Goal: Task Accomplishment & Management: Complete application form

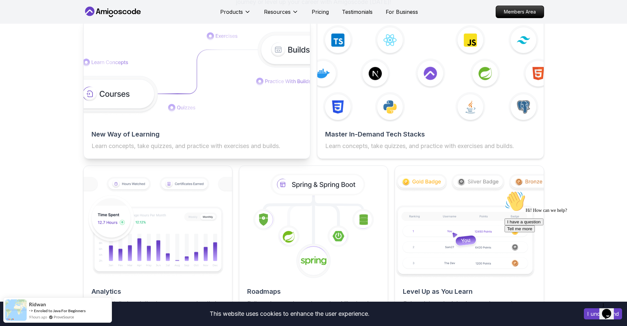
scroll to position [1152, 0]
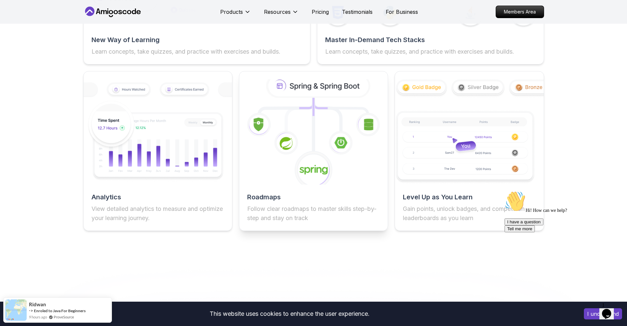
click at [330, 159] on icon at bounding box center [313, 170] width 39 height 39
drag, startPoint x: 265, startPoint y: 204, endPoint x: 323, endPoint y: 127, distance: 97.2
click at [271, 196] on div "Roadmaps Follow clear roadmaps to master skills step-by-step and stay on track" at bounding box center [313, 207] width 148 height 30
click at [323, 127] on icon at bounding box center [313, 131] width 163 height 115
click at [268, 181] on icon at bounding box center [313, 131] width 163 height 115
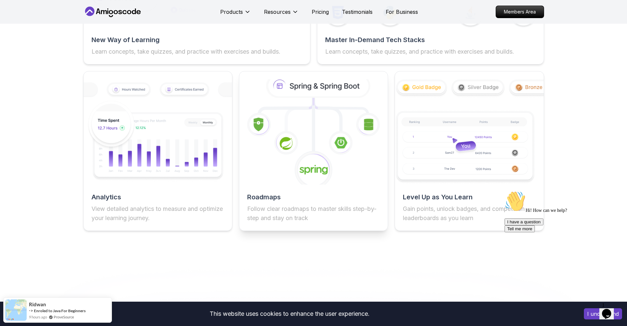
click at [328, 87] on icon at bounding box center [318, 85] width 101 height 21
click at [330, 80] on icon at bounding box center [318, 85] width 101 height 21
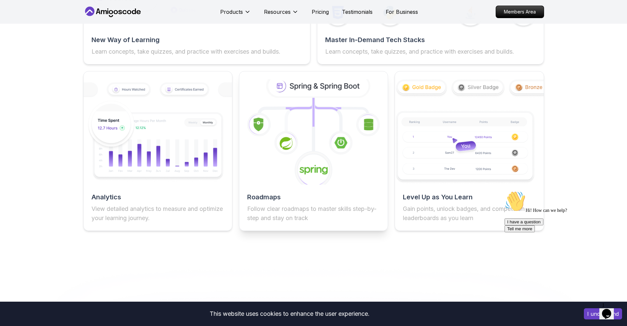
click at [360, 140] on icon at bounding box center [313, 131] width 163 height 115
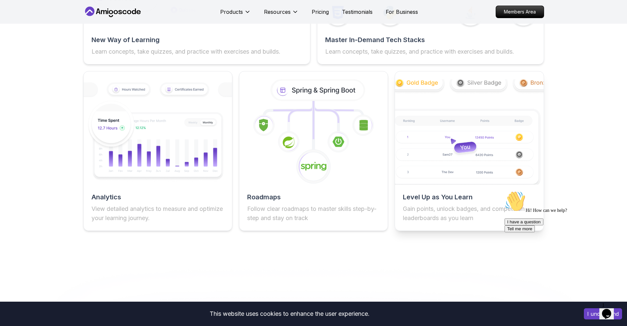
click at [512, 143] on img at bounding box center [469, 131] width 163 height 115
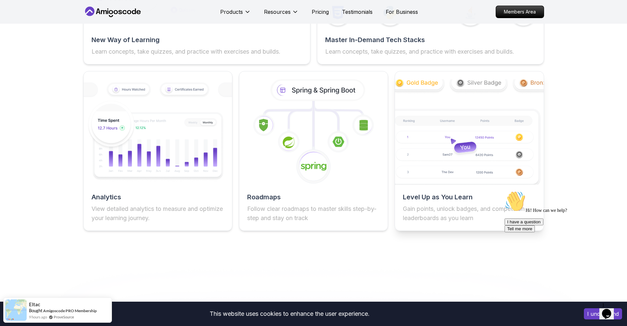
click at [501, 140] on img at bounding box center [469, 131] width 163 height 115
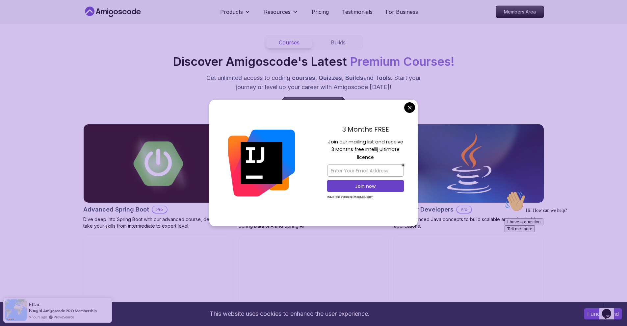
scroll to position [559, 0]
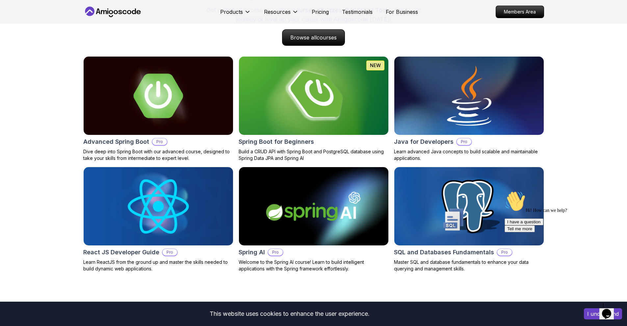
scroll to position [724, 0]
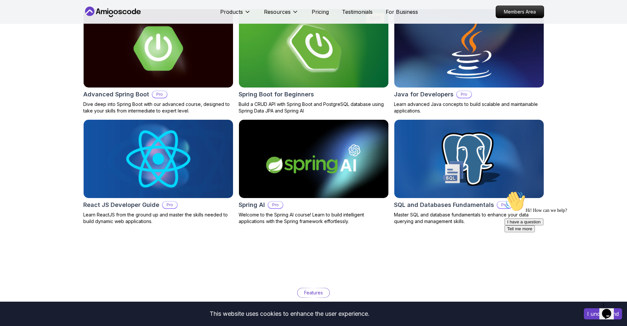
click at [183, 158] on img at bounding box center [158, 159] width 157 height 82
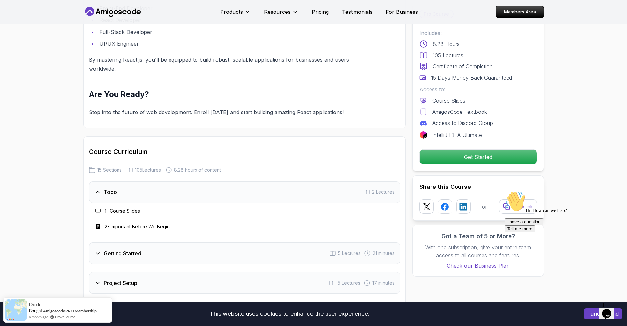
scroll to position [888, 0]
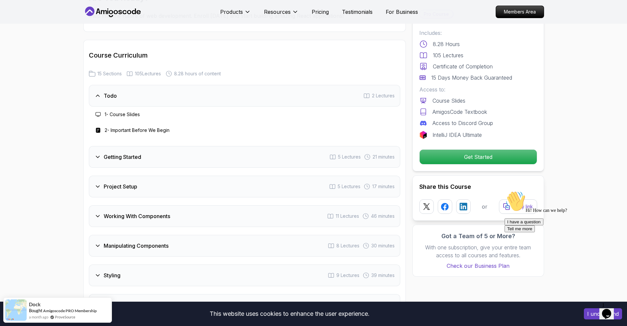
click at [208, 165] on div "Getting Started 5 Lectures 21 minutes" at bounding box center [244, 157] width 311 height 22
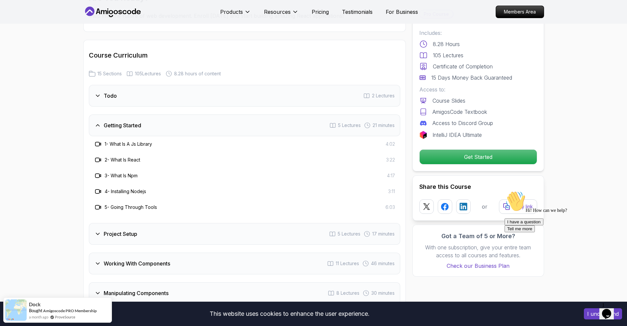
click at [169, 240] on div "Project Setup 5 Lectures 17 minutes" at bounding box center [244, 234] width 311 height 22
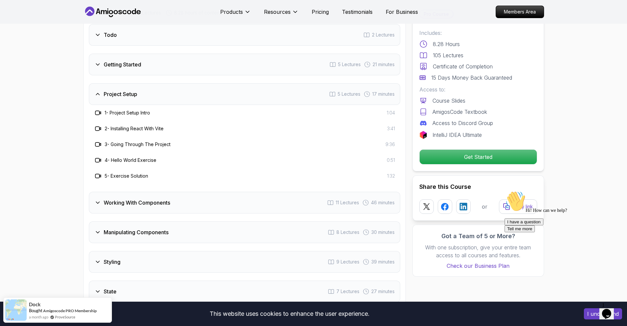
scroll to position [954, 0]
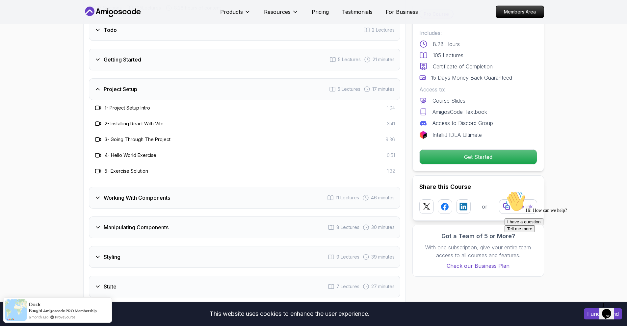
click at [176, 209] on div "Working With Components 11 Lectures 46 minutes" at bounding box center [244, 198] width 311 height 22
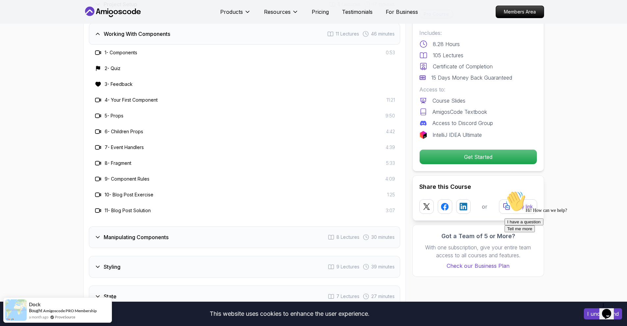
scroll to position [1053, 0]
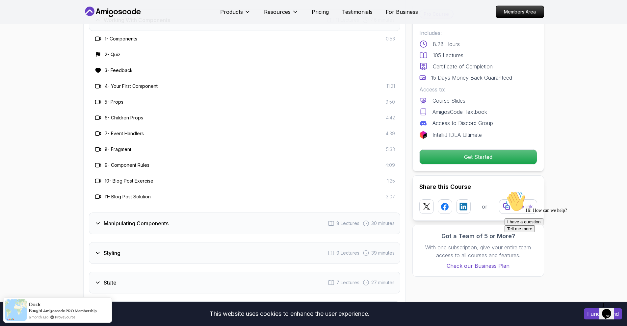
click at [161, 227] on h3 "Manipulating Components" at bounding box center [136, 223] width 65 height 8
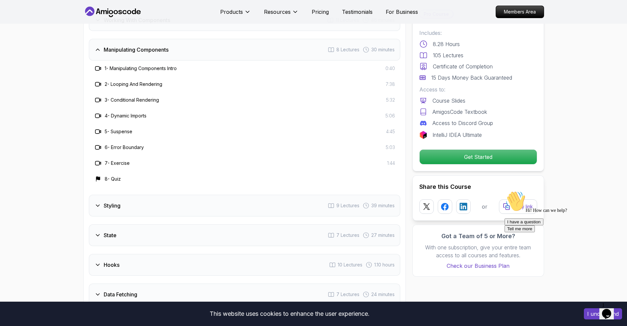
click at [154, 216] on div "Styling 9 Lectures 39 minutes" at bounding box center [244, 206] width 311 height 22
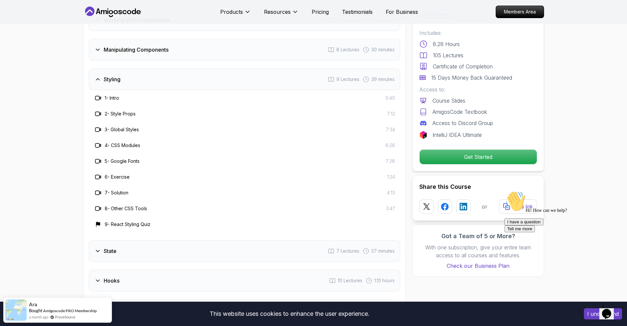
click at [155, 261] on div "State 7 Lectures 27 minutes" at bounding box center [244, 251] width 311 height 22
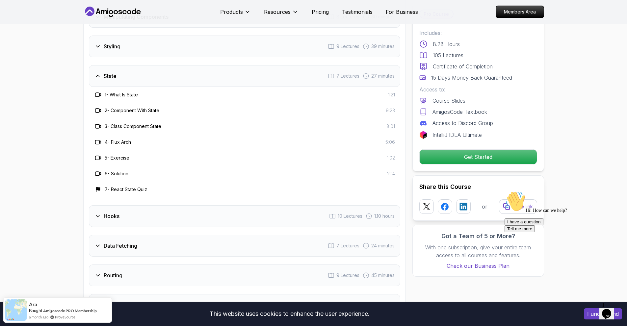
click at [155, 227] on div "Hooks 10 Lectures 1.10 hours" at bounding box center [244, 216] width 311 height 22
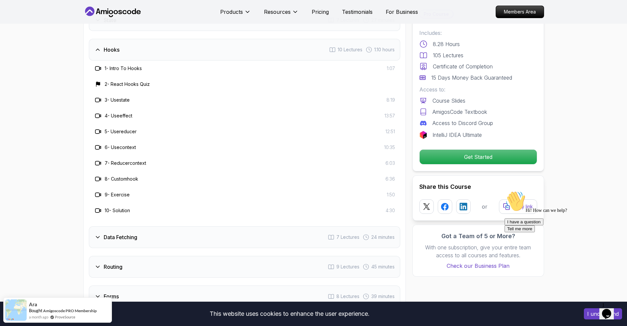
scroll to position [1152, 0]
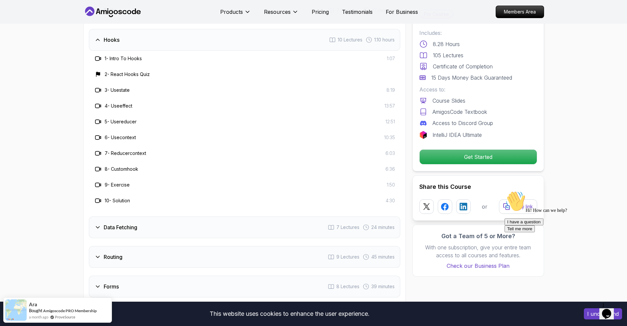
click at [151, 237] on div "Data Fetching 7 Lectures 24 minutes" at bounding box center [244, 227] width 311 height 22
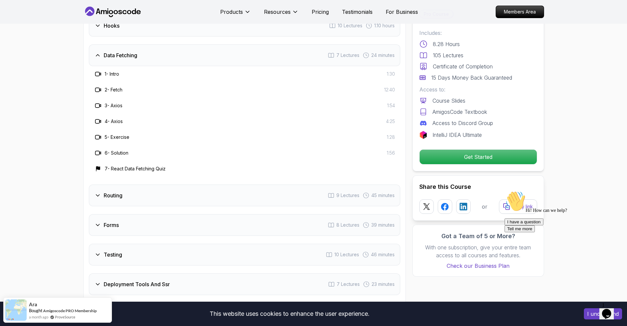
scroll to position [1184, 0]
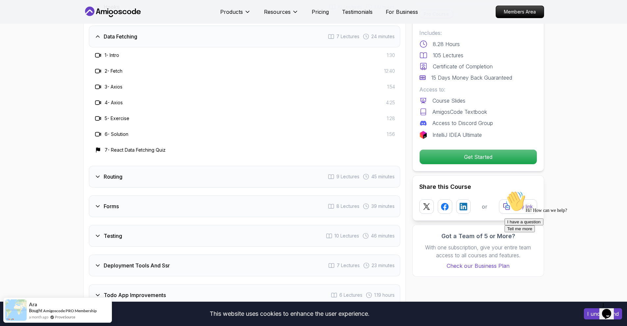
click at [153, 183] on div "Routing 9 Lectures 45 minutes" at bounding box center [244, 177] width 311 height 22
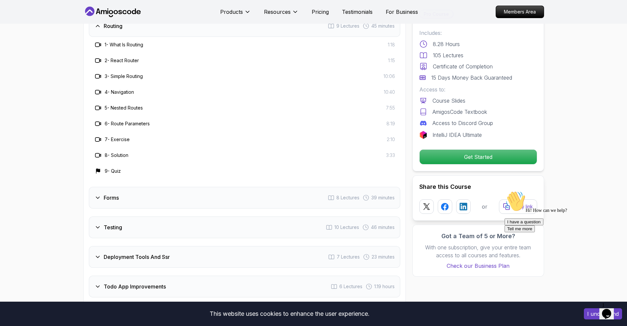
scroll to position [1250, 0]
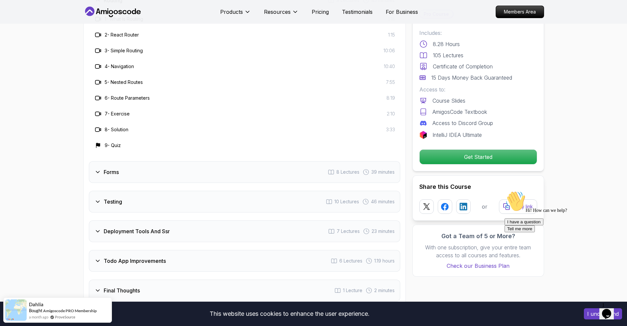
click at [143, 182] on div "Forms 8 Lectures 39 minutes" at bounding box center [244, 172] width 311 height 22
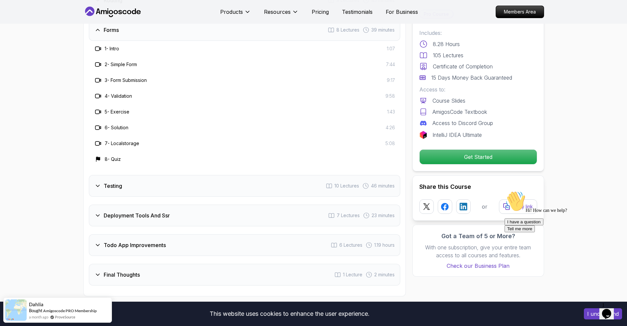
click at [148, 197] on div "Testing 10 Lectures 46 minutes" at bounding box center [244, 186] width 311 height 22
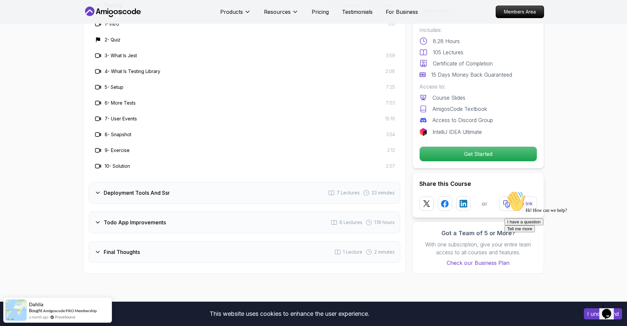
scroll to position [1316, 0]
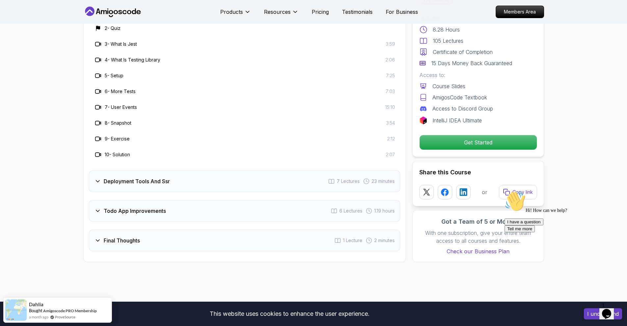
click at [164, 185] on h3 "Deployment Tools And Ssr" at bounding box center [137, 181] width 66 height 8
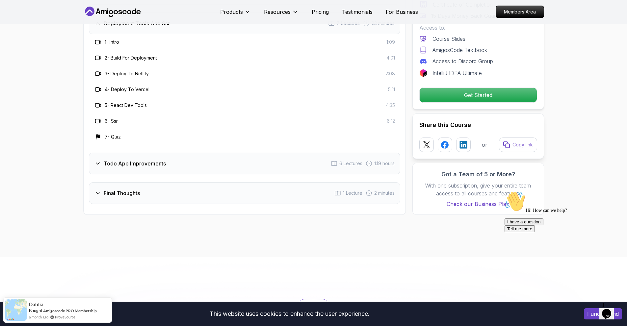
click at [172, 174] on div "Todo App Improvements 6 Lectures 1.19 hours" at bounding box center [244, 164] width 311 height 22
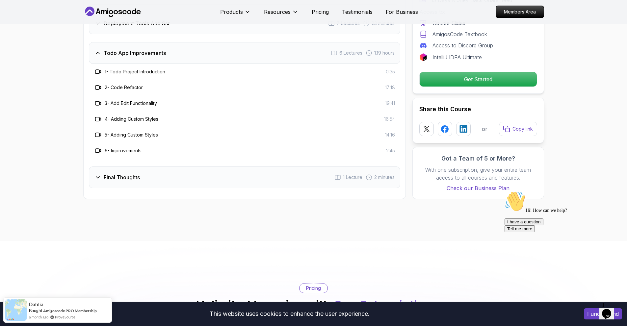
click at [163, 186] on div "Final Thoughts 1 Lecture 2 minutes" at bounding box center [244, 177] width 311 height 22
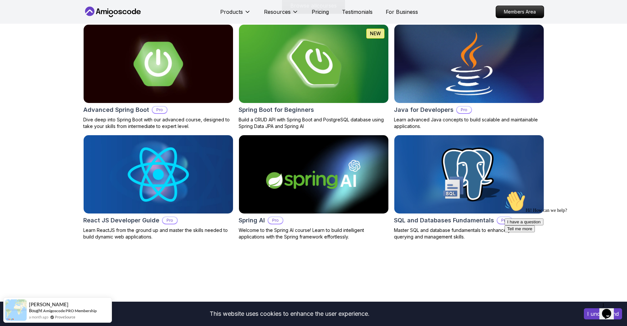
scroll to position [692, 0]
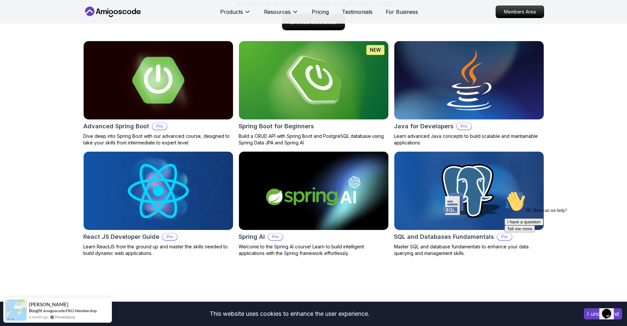
click at [140, 85] on img at bounding box center [158, 80] width 157 height 82
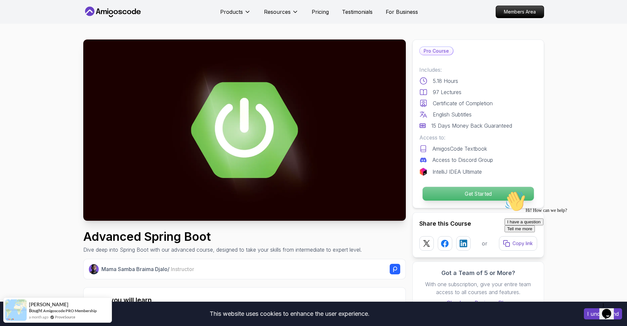
click at [477, 197] on p "Get Started" at bounding box center [477, 194] width 111 height 14
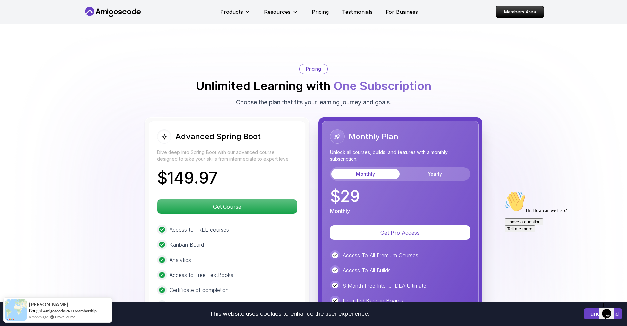
scroll to position [1389, 0]
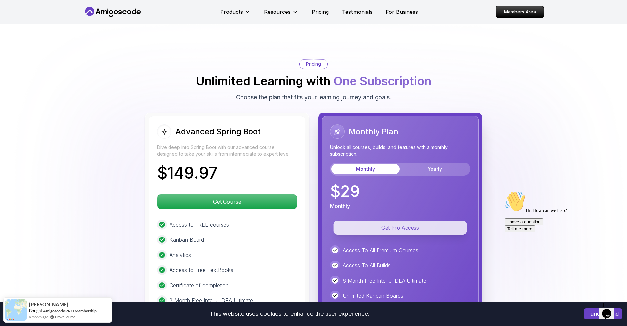
click at [399, 221] on p "Get Pro Access" at bounding box center [399, 228] width 133 height 14
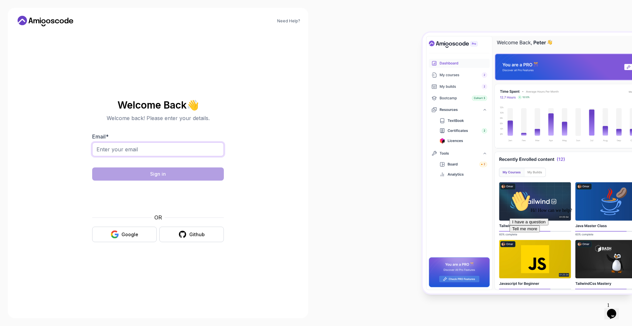
click at [187, 150] on input "Email *" at bounding box center [158, 149] width 132 height 14
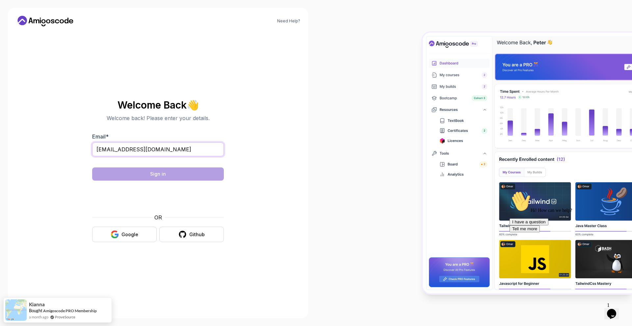
type input "atleclivechurchill@gmail.com"
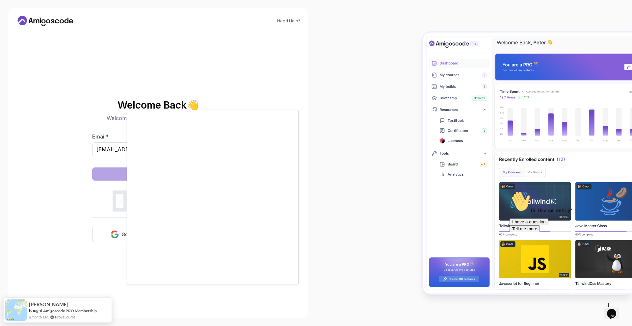
click at [114, 266] on div at bounding box center [316, 163] width 632 height 326
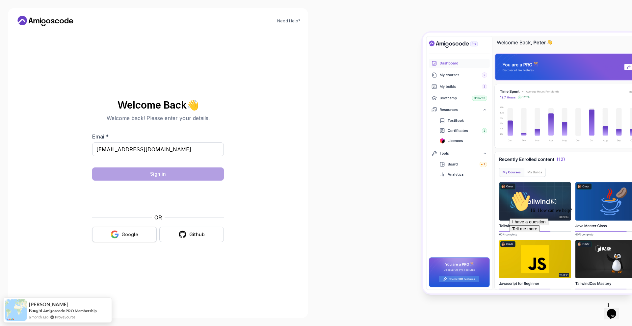
click at [126, 238] on button "Google" at bounding box center [124, 234] width 64 height 15
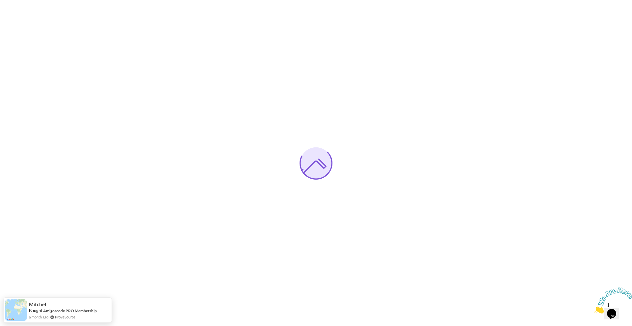
click at [616, 308] on img at bounding box center [614, 301] width 41 height 26
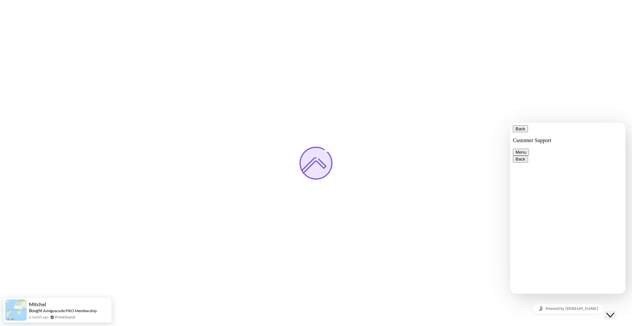
click at [522, 131] on button "Back" at bounding box center [520, 128] width 15 height 7
click at [471, 219] on div at bounding box center [316, 163] width 632 height 326
click at [613, 312] on icon "Close Chat This icon closes the chat window." at bounding box center [610, 315] width 8 height 8
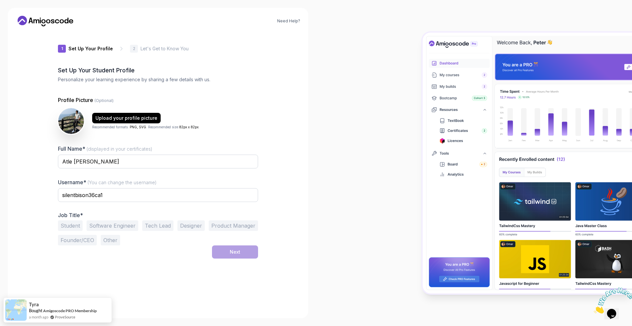
click at [128, 195] on input "silentbison36ca1" at bounding box center [158, 195] width 200 height 14
type input "s"
type input "atleclive"
click at [126, 271] on div "1 Set Up Your Profile 1 Set Up Your Profile 2 Let's Get to Know You Set Up Your…" at bounding box center [158, 171] width 200 height 279
click at [113, 228] on button "Software Engineer" at bounding box center [113, 225] width 52 height 11
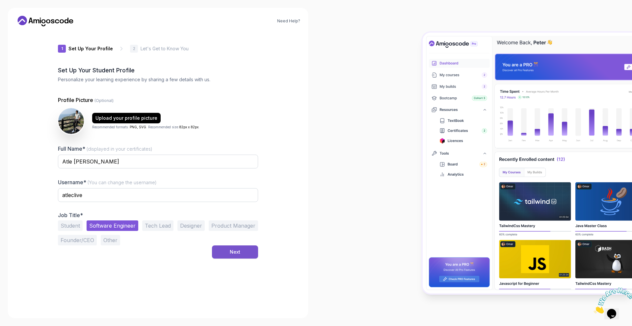
click at [231, 254] on div "Next" at bounding box center [235, 252] width 11 height 7
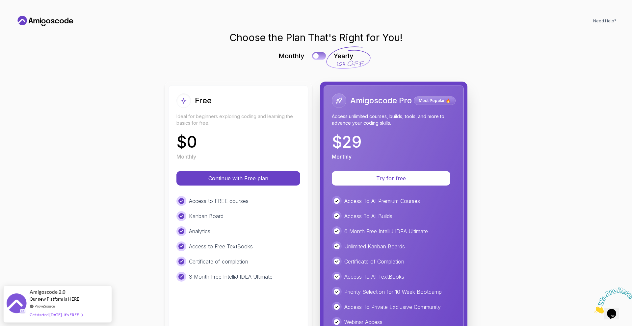
click at [315, 56] on div at bounding box center [316, 56] width 6 height 6
click at [319, 57] on div at bounding box center [322, 56] width 6 height 6
click at [317, 57] on button at bounding box center [319, 56] width 14 height 8
click at [319, 57] on div at bounding box center [322, 56] width 6 height 6
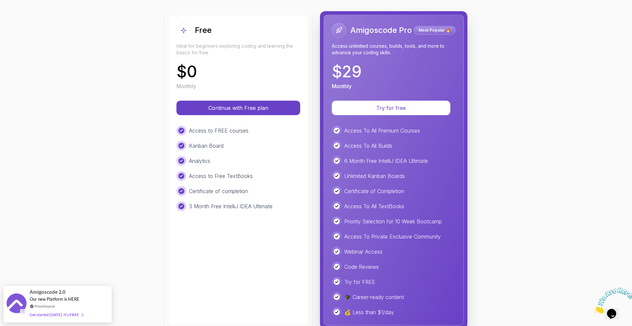
scroll to position [84, 0]
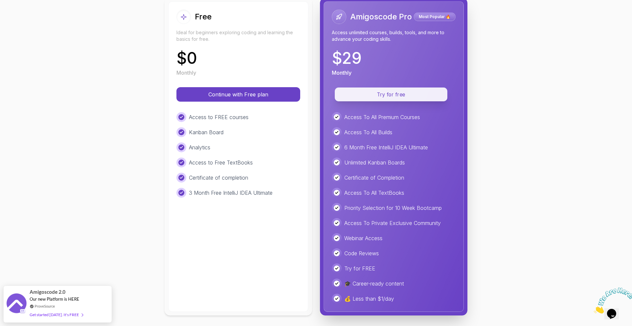
click at [419, 97] on p "Try for free" at bounding box center [390, 95] width 97 height 8
click at [394, 95] on p "Try for free" at bounding box center [390, 95] width 97 height 8
